Goal: Task Accomplishment & Management: Use online tool/utility

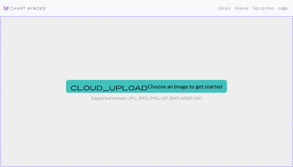
click at [283, 10] on link "Login" at bounding box center [283, 8] width 14 height 11
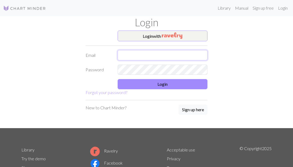
click at [139, 56] on input "text" at bounding box center [163, 55] width 90 height 10
type input "[EMAIL_ADDRESS][DOMAIN_NAME]"
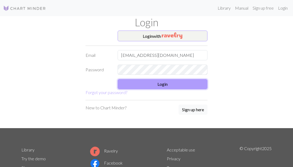
click at [147, 87] on button "Login" at bounding box center [163, 84] width 90 height 10
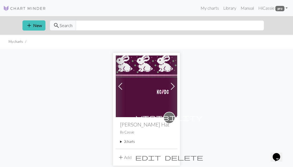
click at [121, 139] on div "visibility [PERSON_NAME] Hat By Cassie 2 charts [PERSON_NAME] (Full) delete [PE…" at bounding box center [147, 132] width 62 height 31
click at [121, 142] on summary "2 charts" at bounding box center [146, 141] width 53 height 5
click at [131, 151] on link "[PERSON_NAME] (Full)" at bounding box center [138, 154] width 26 height 10
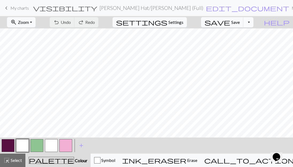
scroll to position [236, 0]
click at [254, 22] on button "Toggle Dropdown" at bounding box center [249, 22] width 10 height 10
click at [242, 32] on button "file_copy Save a copy" at bounding box center [209, 34] width 88 height 9
click at [13, 157] on div "highlight_alt Select Select" at bounding box center [12, 160] width 18 height 6
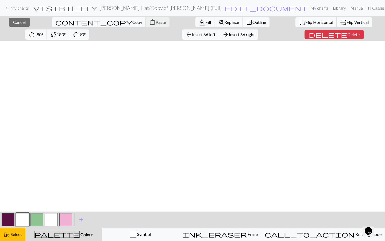
scroll to position [0, 37]
click at [293, 33] on span "Delete" at bounding box center [354, 34] width 12 height 5
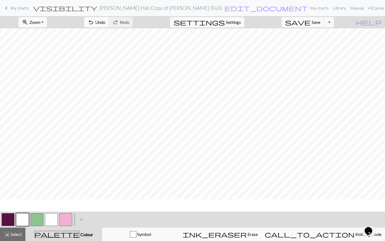
scroll to position [0, 0]
click at [17, 166] on span "Select" at bounding box center [16, 233] width 12 height 5
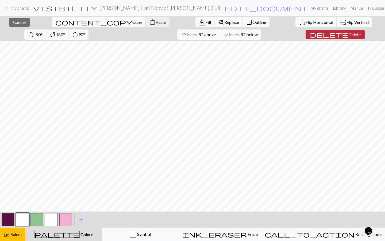
click at [293, 37] on button "delete Delete" at bounding box center [335, 34] width 59 height 9
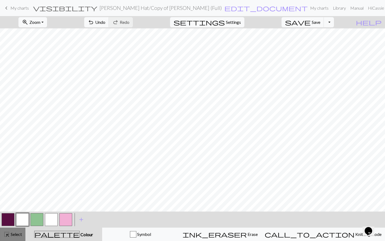
click at [11, 166] on span "Select" at bounding box center [16, 233] width 12 height 5
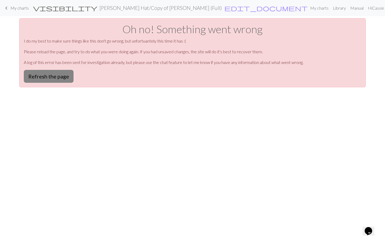
click at [52, 78] on button "Refresh the page" at bounding box center [49, 76] width 50 height 13
click at [25, 72] on button "Refresh the page" at bounding box center [49, 76] width 50 height 13
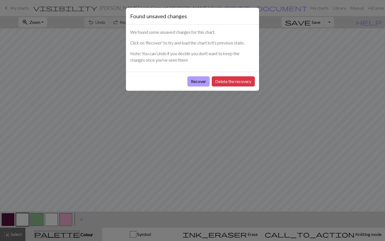
click at [202, 83] on button "Recover" at bounding box center [199, 81] width 22 height 10
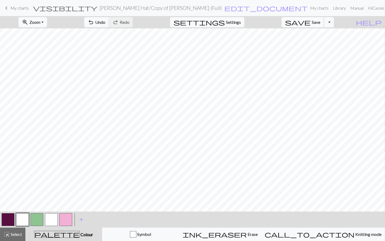
click at [311, 25] on span "save" at bounding box center [298, 21] width 26 height 7
click at [11, 233] on span "Select" at bounding box center [16, 233] width 12 height 5
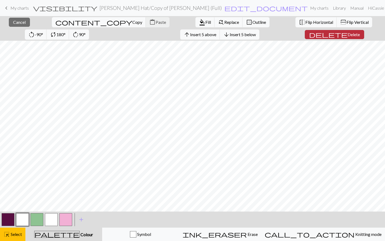
click at [348, 34] on span "Delete" at bounding box center [354, 34] width 12 height 5
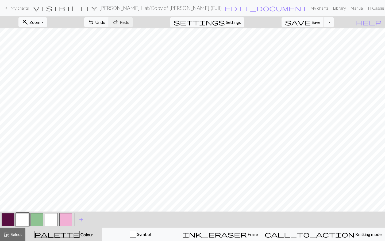
click at [311, 25] on span "save" at bounding box center [298, 21] width 26 height 7
click at [166, 7] on div "Chart saved" at bounding box center [192, 10] width 385 height 21
click at [334, 21] on button "Toggle Dropdown" at bounding box center [329, 22] width 10 height 10
click at [225, 9] on span "edit_document" at bounding box center [266, 7] width 83 height 7
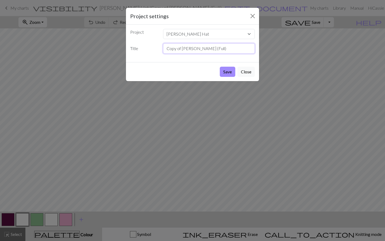
click at [193, 51] on input "Copy of [PERSON_NAME] (Full)" at bounding box center [209, 48] width 92 height 10
click at [180, 50] on input "Kristy (Bunny)" at bounding box center [209, 48] width 92 height 10
click at [200, 47] on input "Kristy (3) Bunny)" at bounding box center [209, 48] width 92 height 10
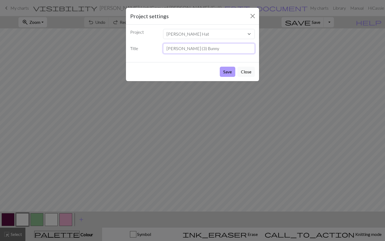
type input "Kristy (3) Bunny"
click at [225, 69] on button "Save" at bounding box center [228, 72] width 16 height 10
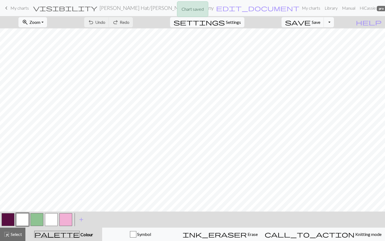
click at [6, 9] on div "Chart saved" at bounding box center [192, 10] width 385 height 21
click at [7, 7] on span "keyboard_arrow_left" at bounding box center [6, 7] width 6 height 7
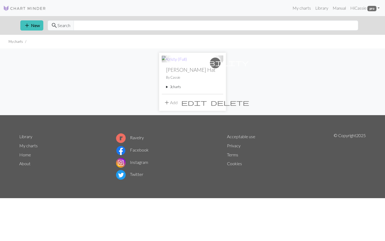
click at [166, 88] on summary "3 charts" at bounding box center [192, 86] width 53 height 5
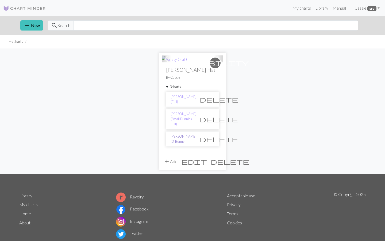
click at [180, 134] on link "Kristy (3) Bunny" at bounding box center [184, 139] width 26 height 10
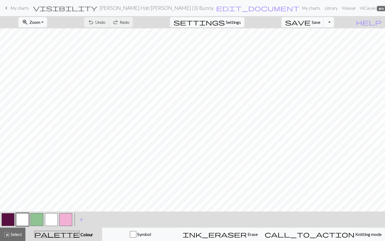
click at [334, 23] on button "Toggle Dropdown" at bounding box center [329, 22] width 10 height 10
click at [322, 42] on button "save_alt Download" at bounding box center [290, 42] width 88 height 9
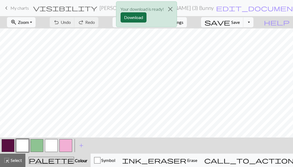
click at [128, 19] on button "Download" at bounding box center [134, 17] width 26 height 10
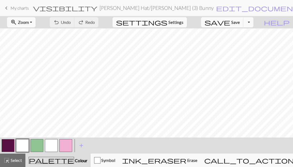
click at [7, 7] on span "keyboard_arrow_left" at bounding box center [6, 7] width 6 height 7
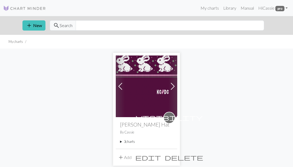
click at [121, 142] on summary "3 charts" at bounding box center [146, 141] width 53 height 5
click at [132, 152] on link "[PERSON_NAME] (Full)" at bounding box center [138, 154] width 26 height 10
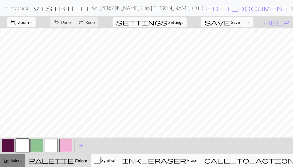
click at [11, 155] on button "highlight_alt Select Select" at bounding box center [12, 159] width 25 height 13
click at [254, 21] on button "Toggle Dropdown" at bounding box center [249, 22] width 10 height 10
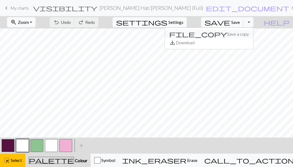
click at [238, 33] on button "file_copy Save a copy" at bounding box center [209, 34] width 88 height 9
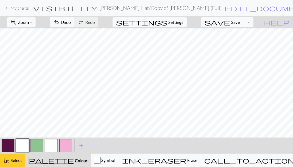
click at [20, 163] on div "highlight_alt Select Select" at bounding box center [12, 160] width 18 height 6
click at [10, 162] on span "Select" at bounding box center [16, 159] width 12 height 5
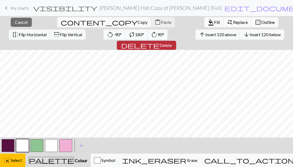
click at [172, 43] on span "Delete" at bounding box center [166, 45] width 12 height 5
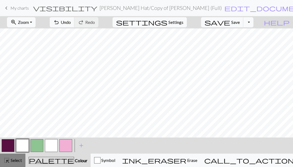
click at [8, 159] on span "highlight_alt" at bounding box center [6, 159] width 6 height 7
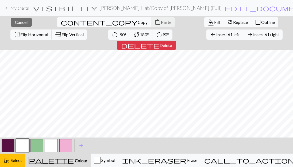
scroll to position [0, 152]
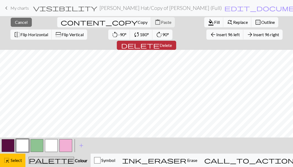
click at [172, 43] on span "Delete" at bounding box center [166, 45] width 12 height 5
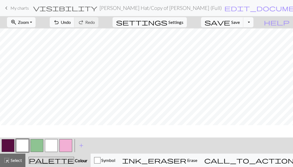
scroll to position [0, 0]
click at [60, 22] on span "undo" at bounding box center [56, 21] width 6 height 7
click at [95, 23] on span "Redo" at bounding box center [90, 22] width 10 height 5
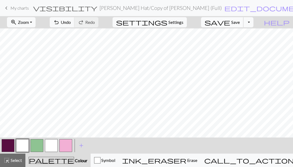
click at [230, 21] on span "save" at bounding box center [218, 21] width 26 height 7
click at [156, 8] on p "Chart saved" at bounding box center [147, 9] width 22 height 6
click at [225, 8] on span "edit_document" at bounding box center [266, 7] width 83 height 7
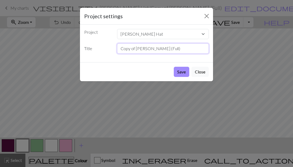
drag, startPoint x: 137, startPoint y: 48, endPoint x: 108, endPoint y: 48, distance: 28.6
click at [108, 48] on div "Title Copy of Kristy (Full)" at bounding box center [146, 48] width 131 height 10
click at [146, 49] on input "[PERSON_NAME] (Full)" at bounding box center [163, 48] width 92 height 10
type input "Kristy (4) Top"
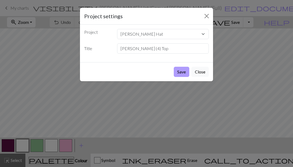
click at [180, 73] on button "Save" at bounding box center [182, 72] width 16 height 10
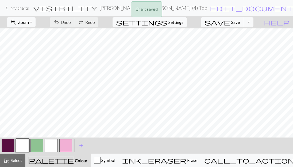
click at [6, 7] on div "Chart saved" at bounding box center [146, 10] width 293 height 21
click at [7, 8] on span "keyboard_arrow_left" at bounding box center [6, 7] width 6 height 7
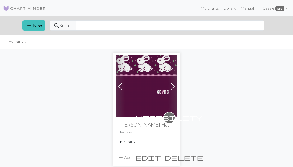
click at [122, 140] on summary "4 charts" at bounding box center [146, 141] width 53 height 5
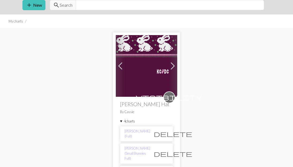
scroll to position [47, 0]
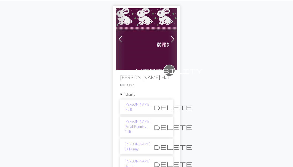
click at [136, 156] on li "Kristy (4) Top delete" at bounding box center [146, 163] width 53 height 15
click at [134, 158] on link "Kristy (4) Top" at bounding box center [138, 163] width 26 height 10
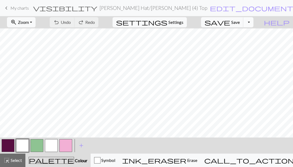
click at [254, 22] on button "Toggle Dropdown" at bounding box center [249, 22] width 10 height 10
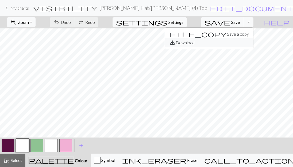
click at [238, 44] on button "save_alt Download" at bounding box center [209, 42] width 88 height 9
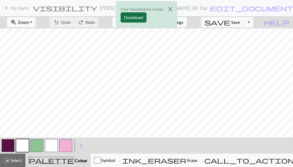
click at [138, 16] on button "Download" at bounding box center [134, 17] width 26 height 10
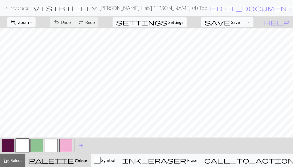
click at [6, 7] on span "keyboard_arrow_left" at bounding box center [6, 7] width 6 height 7
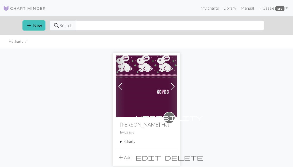
click at [123, 141] on summary "4 charts" at bounding box center [146, 141] width 53 height 5
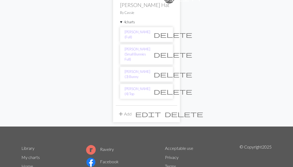
scroll to position [113, 0]
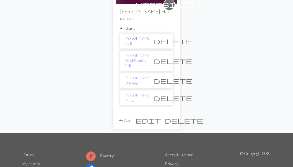
click at [136, 42] on link "[PERSON_NAME] (Full)" at bounding box center [138, 41] width 26 height 10
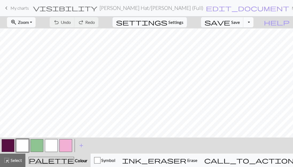
click at [254, 22] on button "Toggle Dropdown" at bounding box center [249, 22] width 10 height 10
click at [240, 32] on button "file_copy Save a copy" at bounding box center [209, 34] width 88 height 9
click at [254, 24] on button "Toggle Dropdown" at bounding box center [249, 22] width 10 height 10
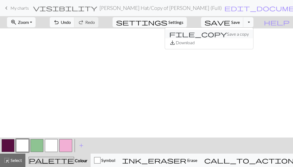
scroll to position [0, 0]
click at [19, 161] on span "Select" at bounding box center [16, 159] width 12 height 5
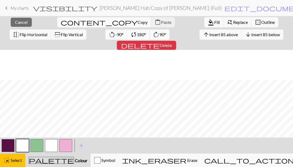
scroll to position [73, 0]
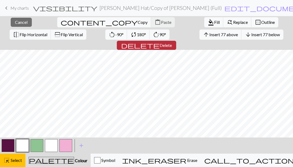
click at [160, 41] on span "delete" at bounding box center [140, 44] width 39 height 7
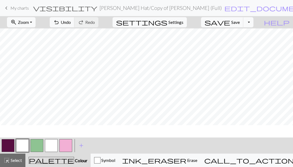
scroll to position [44, 0]
click at [9, 160] on span "highlight_alt" at bounding box center [6, 159] width 6 height 7
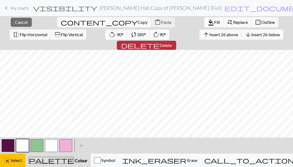
click at [172, 43] on span "Delete" at bounding box center [166, 45] width 12 height 5
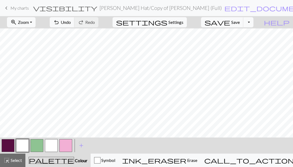
scroll to position [0, 0]
click at [7, 160] on span "highlight_alt" at bounding box center [6, 159] width 6 height 7
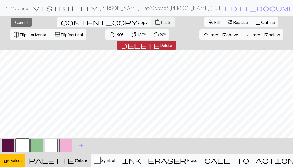
click at [160, 41] on span "delete" at bounding box center [140, 44] width 39 height 7
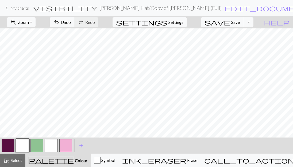
scroll to position [0, 107]
click at [16, 163] on div "highlight_alt Select Select" at bounding box center [12, 160] width 18 height 6
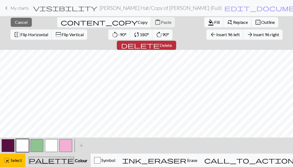
click at [160, 41] on span "delete" at bounding box center [140, 44] width 39 height 7
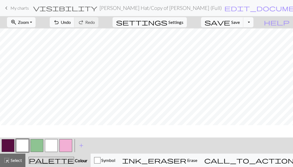
scroll to position [0, 0]
click at [240, 21] on span "Save" at bounding box center [235, 22] width 9 height 5
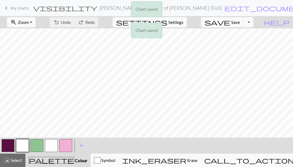
click at [258, 25] on div "Chart saved Chart saved" at bounding box center [146, 21] width 293 height 42
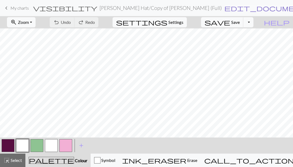
click at [225, 9] on span "edit_document" at bounding box center [266, 7] width 83 height 7
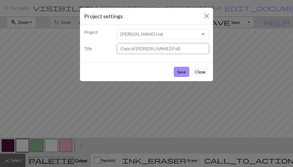
drag, startPoint x: 136, startPoint y: 48, endPoint x: 93, endPoint y: 48, distance: 43.1
click at [96, 48] on div "Title Copy of Kristy (Full)" at bounding box center [146, 48] width 131 height 10
drag, startPoint x: 142, startPoint y: 48, endPoint x: 134, endPoint y: 49, distance: 7.8
click at [134, 49] on input "[PERSON_NAME] (Full)" at bounding box center [163, 48] width 92 height 10
type input "Kristy (2) Bottom"
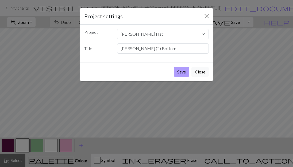
click at [181, 70] on button "Save" at bounding box center [182, 72] width 16 height 10
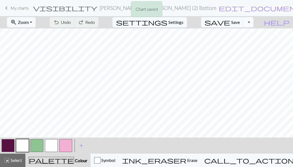
click at [254, 23] on button "Toggle Dropdown" at bounding box center [249, 22] width 10 height 10
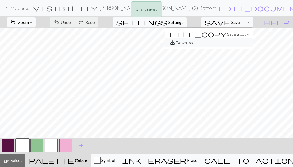
click at [238, 43] on button "save_alt Download" at bounding box center [209, 42] width 88 height 9
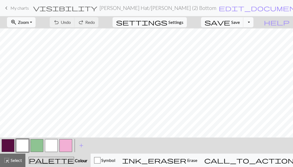
click at [6, 7] on div "Your download is ready! Download" at bounding box center [146, 15] width 293 height 31
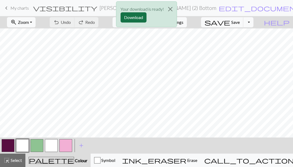
click at [138, 14] on button "Download" at bounding box center [134, 17] width 26 height 10
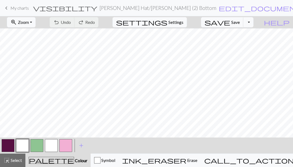
click at [16, 9] on span "My charts" at bounding box center [19, 7] width 18 height 5
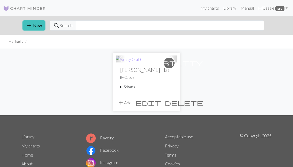
click at [120, 87] on summary "5 charts" at bounding box center [146, 86] width 53 height 5
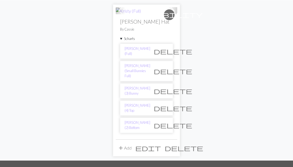
scroll to position [61, 0]
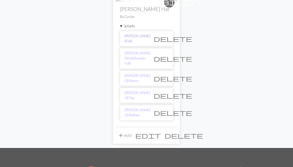
click at [136, 38] on link "[PERSON_NAME] (Full)" at bounding box center [138, 38] width 26 height 10
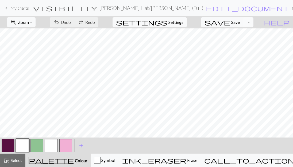
click at [254, 24] on button "Toggle Dropdown" at bounding box center [249, 22] width 10 height 10
click at [242, 33] on button "file_copy Save a copy" at bounding box center [209, 34] width 88 height 9
click at [11, 158] on span "Select" at bounding box center [16, 159] width 12 height 5
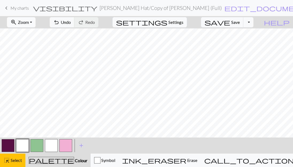
click at [36, 18] on button "zoom_in Zoom Zoom" at bounding box center [21, 22] width 29 height 10
click at [37, 33] on button "Fit all" at bounding box center [28, 34] width 42 height 9
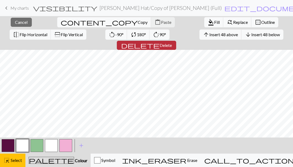
click at [160, 41] on span "delete" at bounding box center [140, 44] width 39 height 7
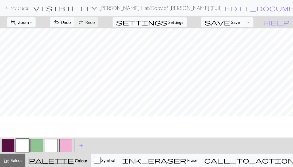
scroll to position [0, 49]
click at [19, 155] on button "highlight_alt Select Select" at bounding box center [12, 159] width 25 height 13
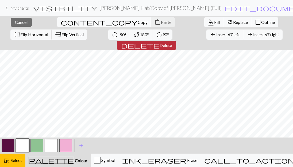
click at [172, 43] on span "Delete" at bounding box center [166, 45] width 12 height 5
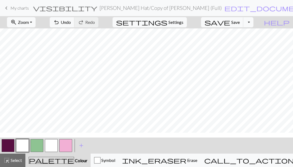
scroll to position [48, 0]
click at [16, 156] on button "highlight_alt Select Select" at bounding box center [12, 159] width 25 height 13
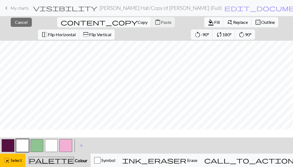
scroll to position [0, 0]
click at [19, 22] on span "Cancel" at bounding box center [21, 22] width 13 height 5
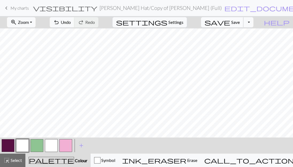
click at [230, 23] on span "save" at bounding box center [218, 21] width 26 height 7
click at [165, 5] on div "Chart saved" at bounding box center [146, 10] width 293 height 21
click at [225, 7] on span "edit_document" at bounding box center [266, 7] width 83 height 7
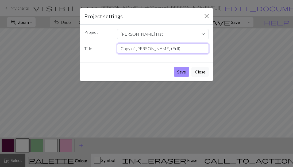
drag, startPoint x: 135, startPoint y: 48, endPoint x: 87, endPoint y: 48, distance: 47.9
click at [88, 48] on div "Title Copy of Kristy (Full)" at bounding box center [146, 48] width 131 height 10
drag, startPoint x: 147, startPoint y: 51, endPoint x: 134, endPoint y: 51, distance: 13.1
click at [134, 51] on input "[PERSON_NAME] (Full)" at bounding box center [163, 48] width 92 height 10
click at [140, 48] on input "Kristy (1) Hat" at bounding box center [163, 48] width 92 height 10
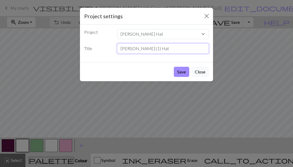
click at [140, 48] on input "Kristy (1) Hat" at bounding box center [163, 48] width 92 height 10
type input "Kristy (1) Logo"
click at [179, 68] on button "Save" at bounding box center [182, 72] width 16 height 10
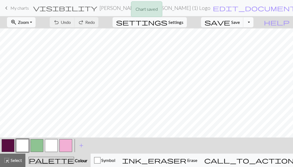
click at [254, 22] on button "Toggle Dropdown" at bounding box center [249, 22] width 10 height 10
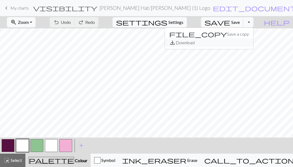
click at [235, 41] on button "save_alt Download" at bounding box center [209, 42] width 88 height 9
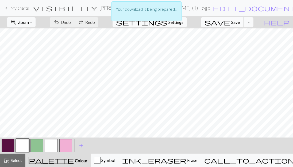
click at [232, 26] on button "save Save Save" at bounding box center [222, 22] width 43 height 10
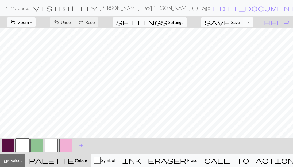
click at [254, 26] on button "Toggle Dropdown" at bounding box center [249, 22] width 10 height 10
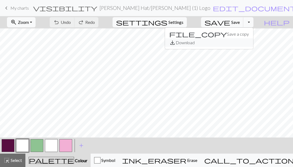
click at [235, 45] on button "save_alt Download" at bounding box center [209, 42] width 88 height 9
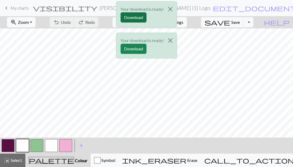
click at [138, 15] on button "Download" at bounding box center [134, 17] width 26 height 10
